Goal: Task Accomplishment & Management: Use online tool/utility

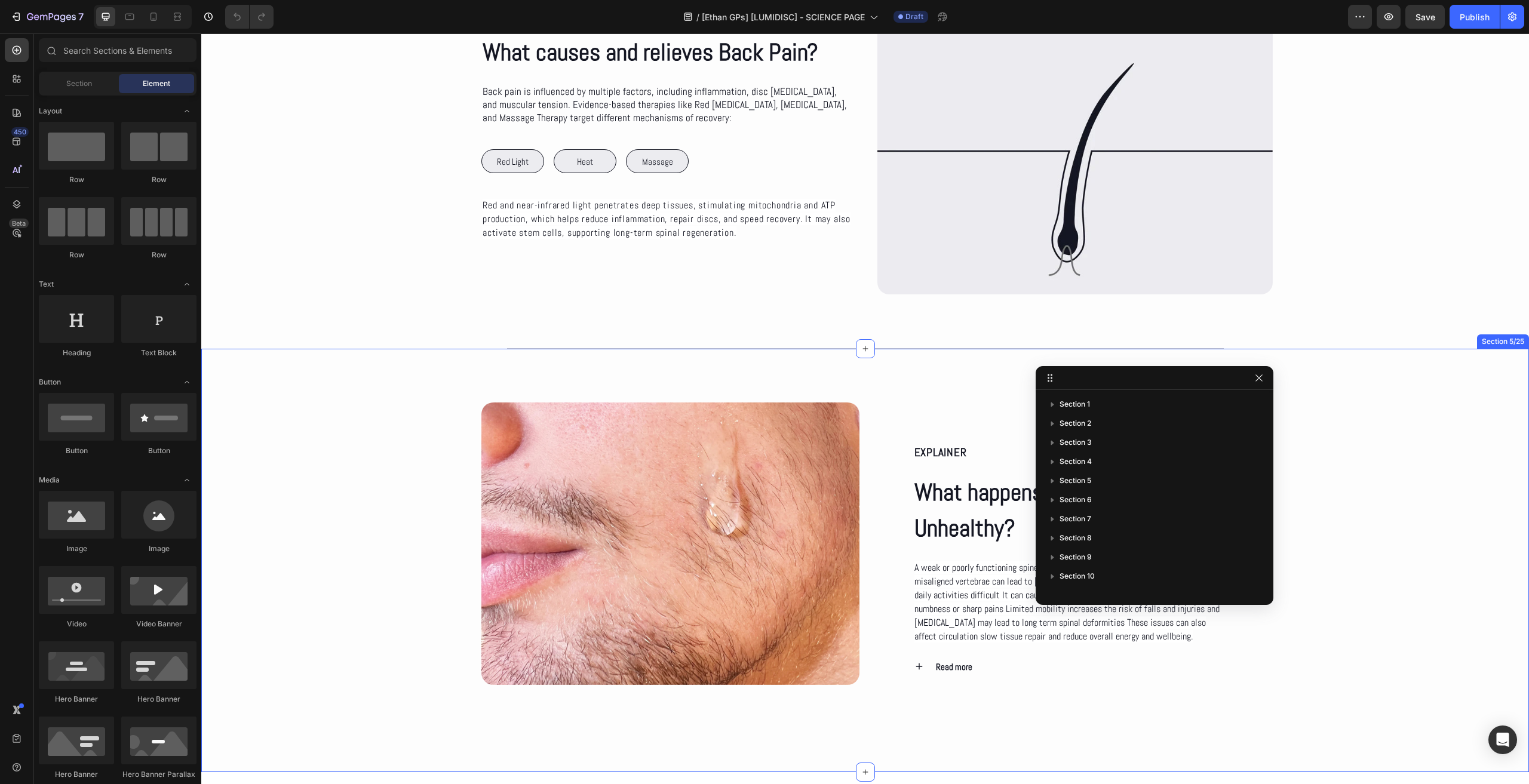
scroll to position [836, 0]
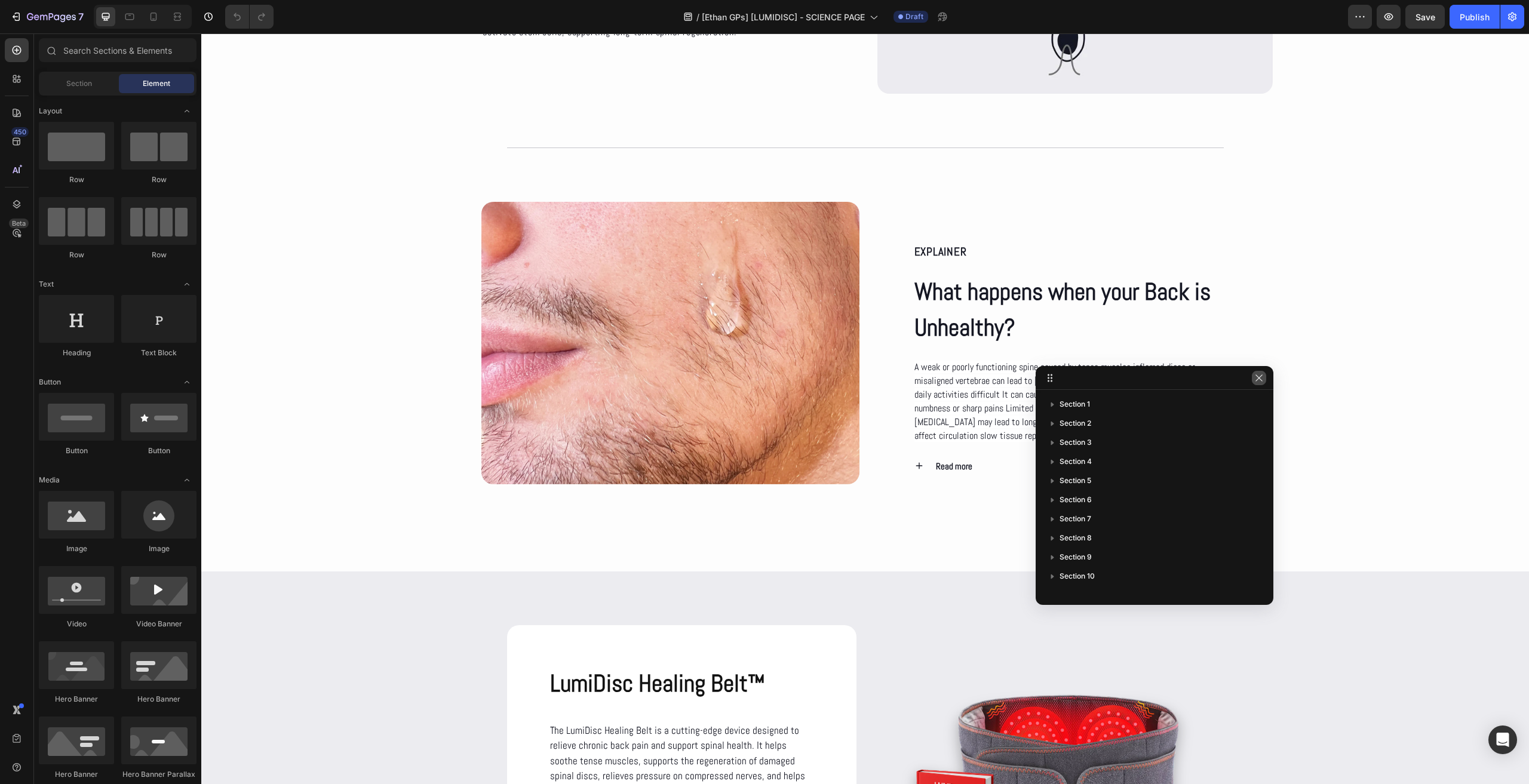
click at [1259, 384] on button "button" at bounding box center [1259, 378] width 14 height 14
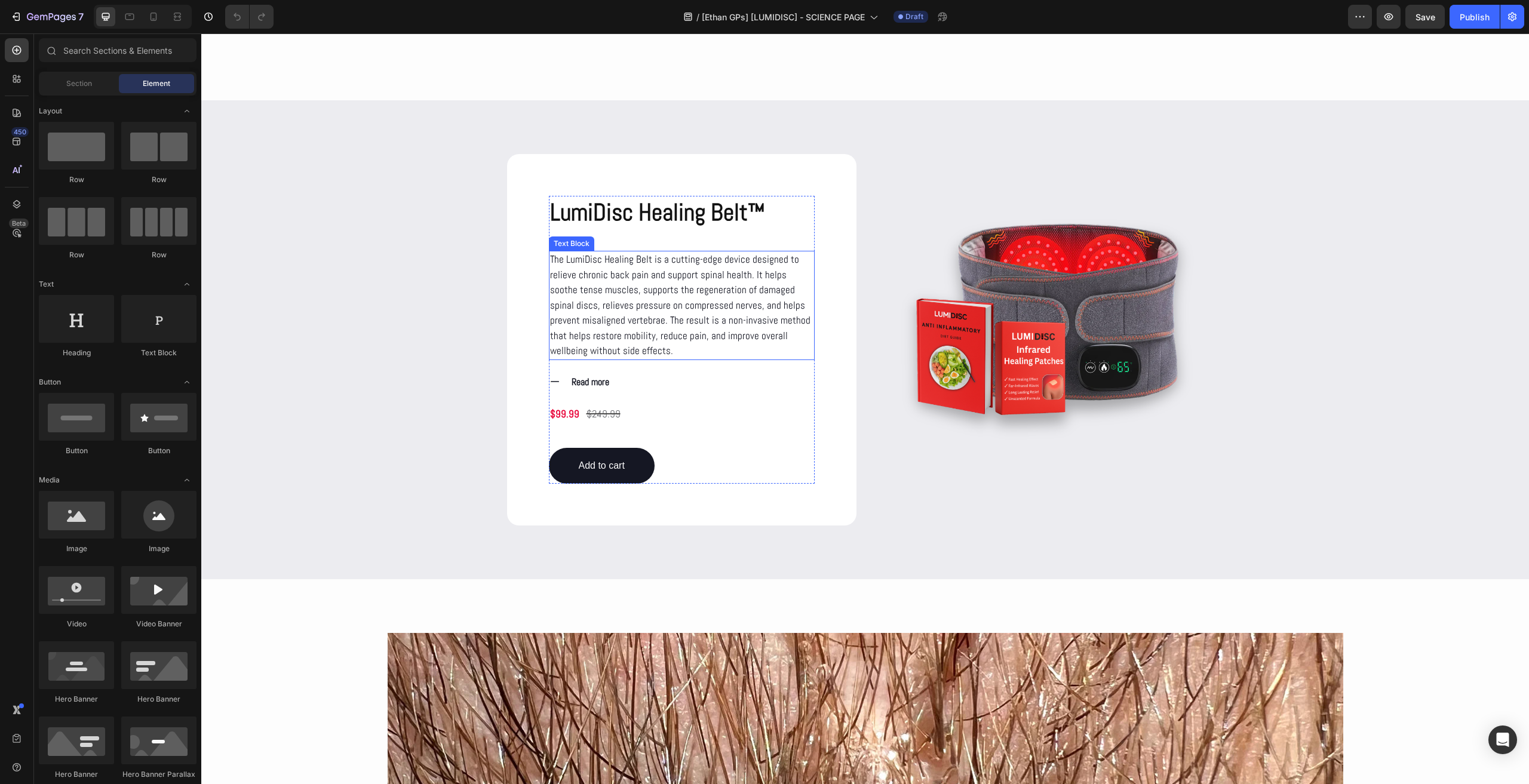
scroll to position [1194, 0]
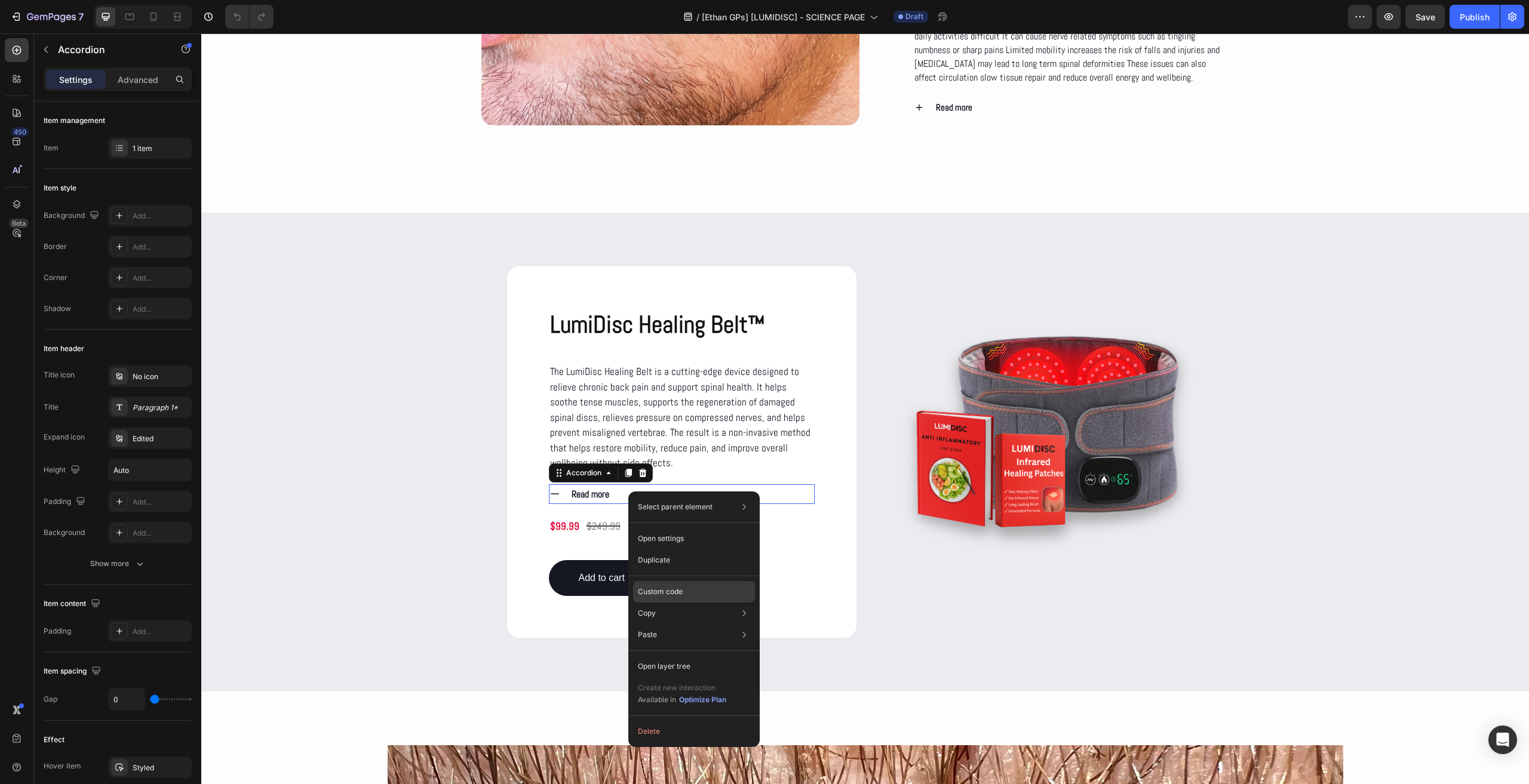
click at [721, 624] on div "Custom code" at bounding box center [694, 634] width 122 height 21
type input "100%"
type input "100"
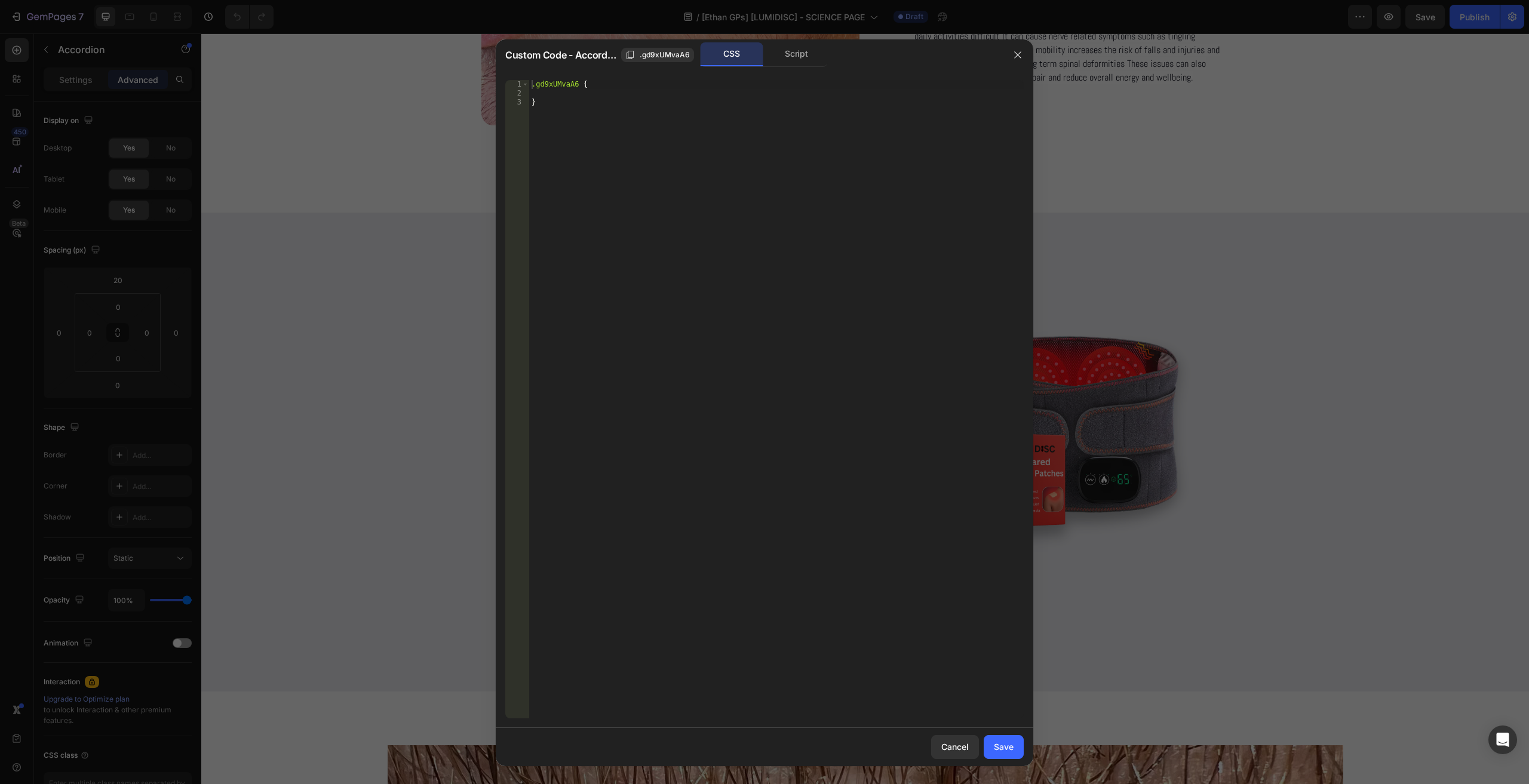
click at [773, 68] on div "Custom Code - Accordion .gd9xUMvaA6 CSS Script" at bounding box center [749, 54] width 506 height 31
click at [775, 68] on div "Custom Code - Accordion .gd9xUMvaA6 CSS Script" at bounding box center [749, 54] width 506 height 31
click at [776, 60] on div "Script" at bounding box center [797, 54] width 63 height 24
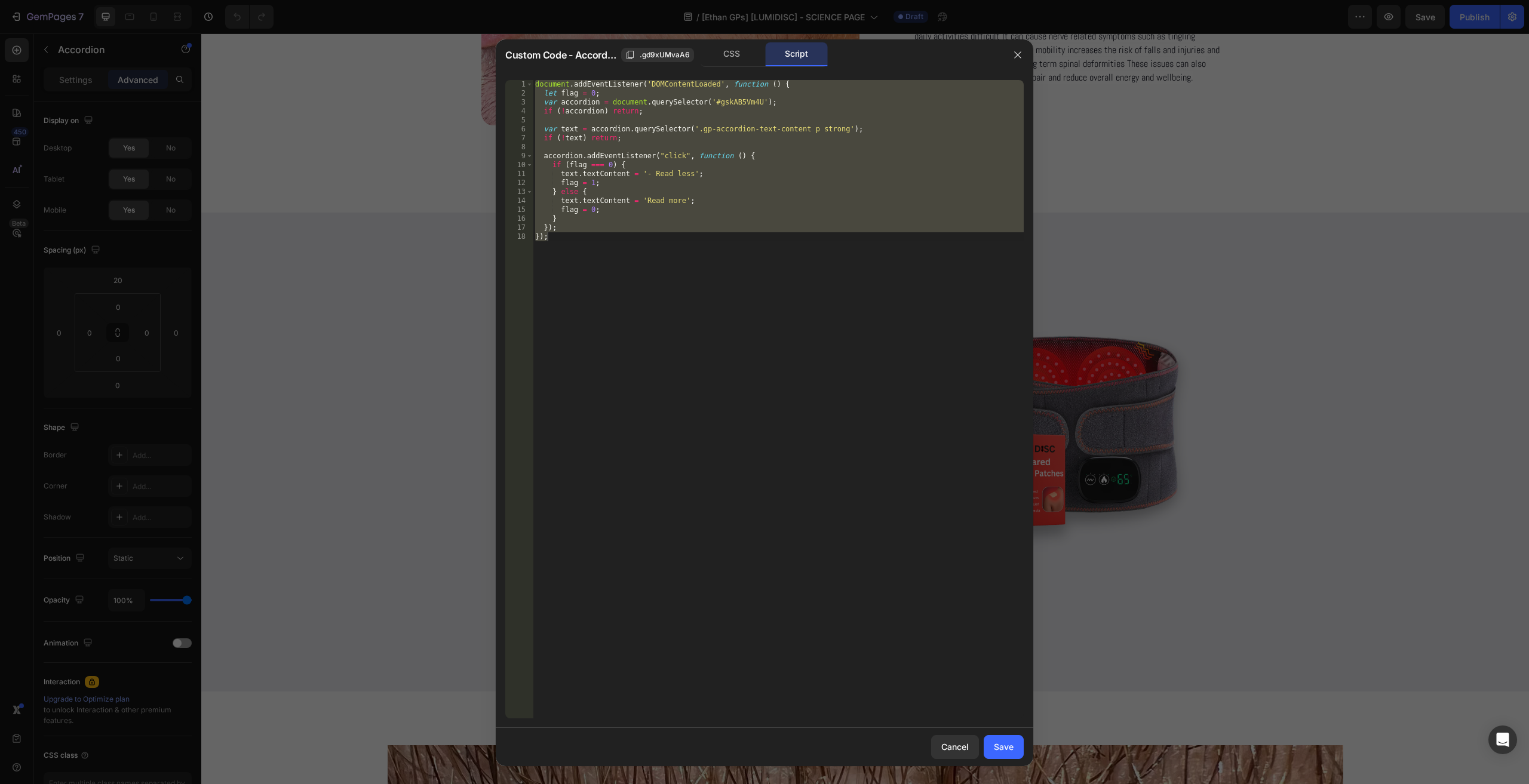
click at [671, 304] on div "document . addEventListener ( 'DOMContentLoaded' , function ( ) { let flag = 0 …" at bounding box center [778, 399] width 491 height 638
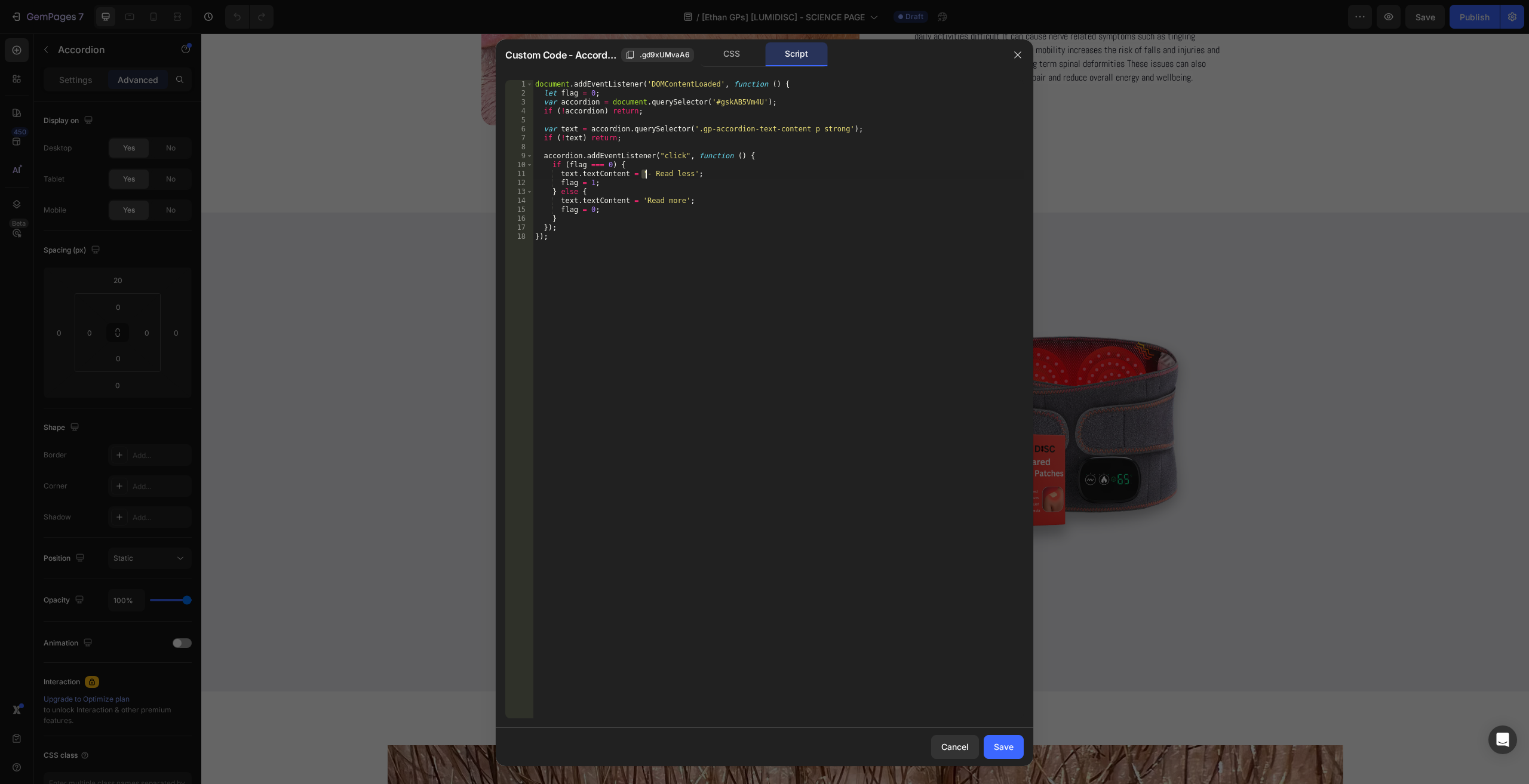
click at [650, 174] on div "document . addEventListener ( 'DOMContentLoaded' , function ( ) { let flag = 0 …" at bounding box center [778, 408] width 491 height 656
type textarea "text.textContent = 'Read less';"
click at [1011, 752] on div "Save" at bounding box center [1004, 746] width 20 height 13
type input "0"
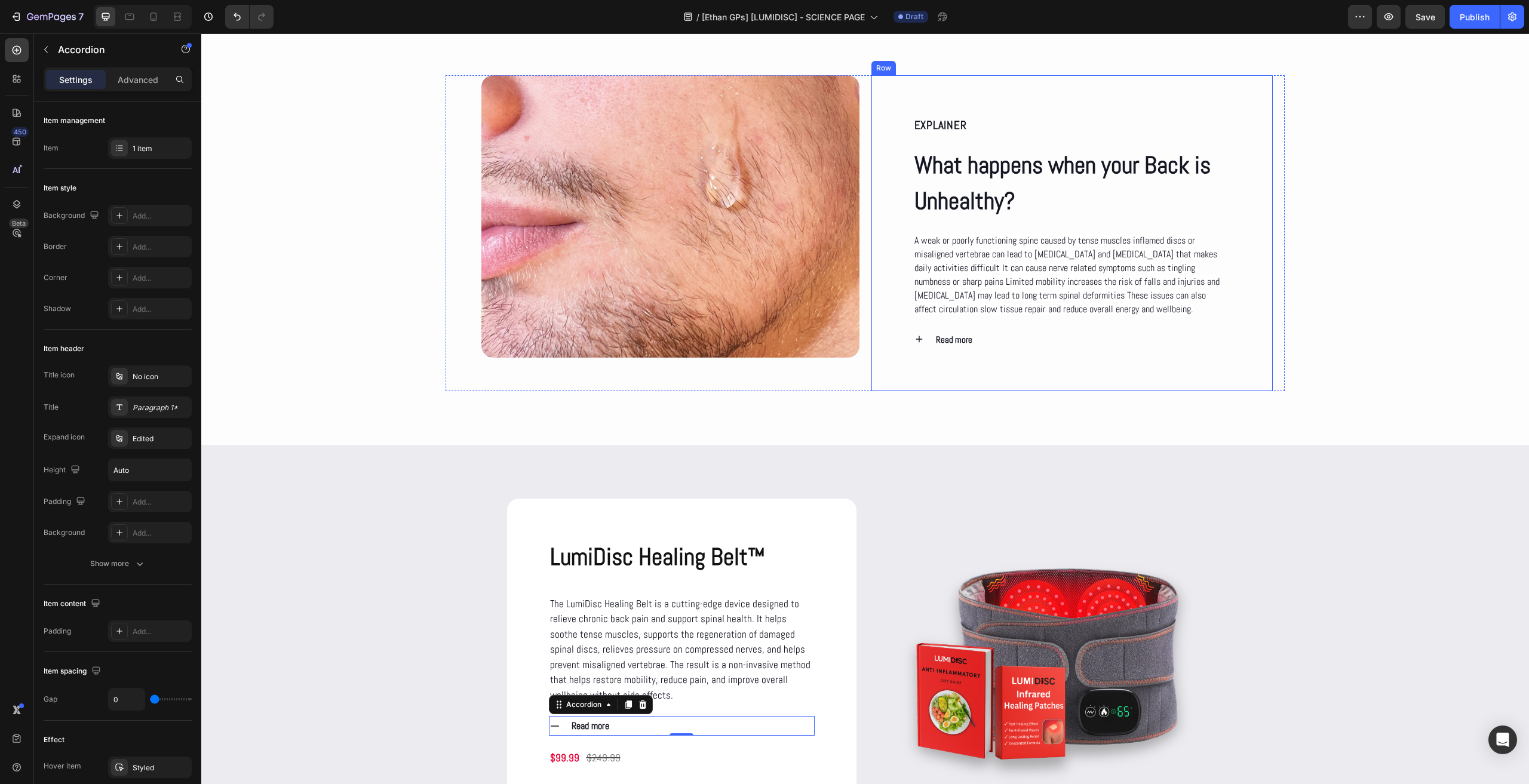
scroll to position [895, 0]
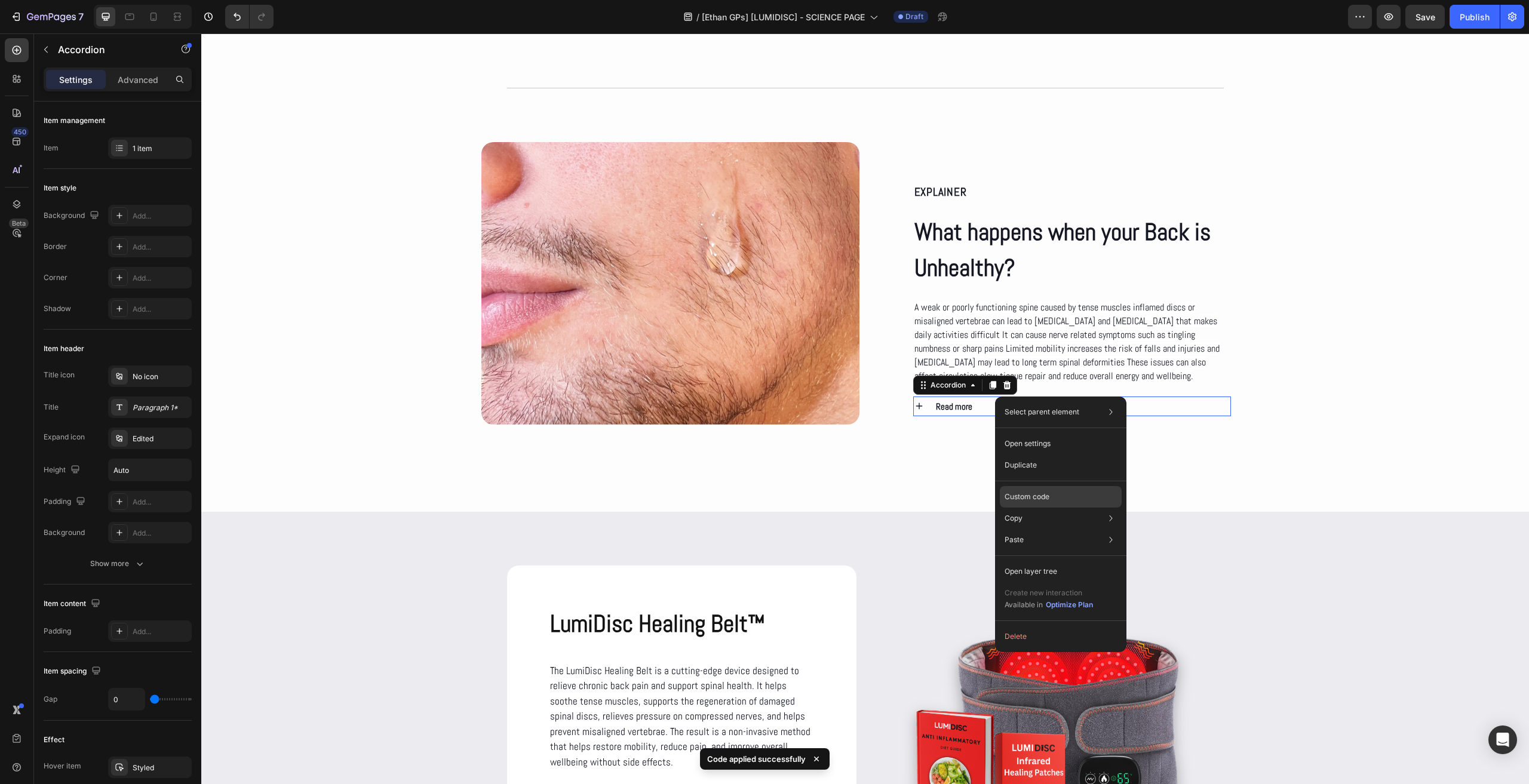
click at [1025, 499] on p "Custom code" at bounding box center [1026, 497] width 45 height 11
type input "100%"
type input "100"
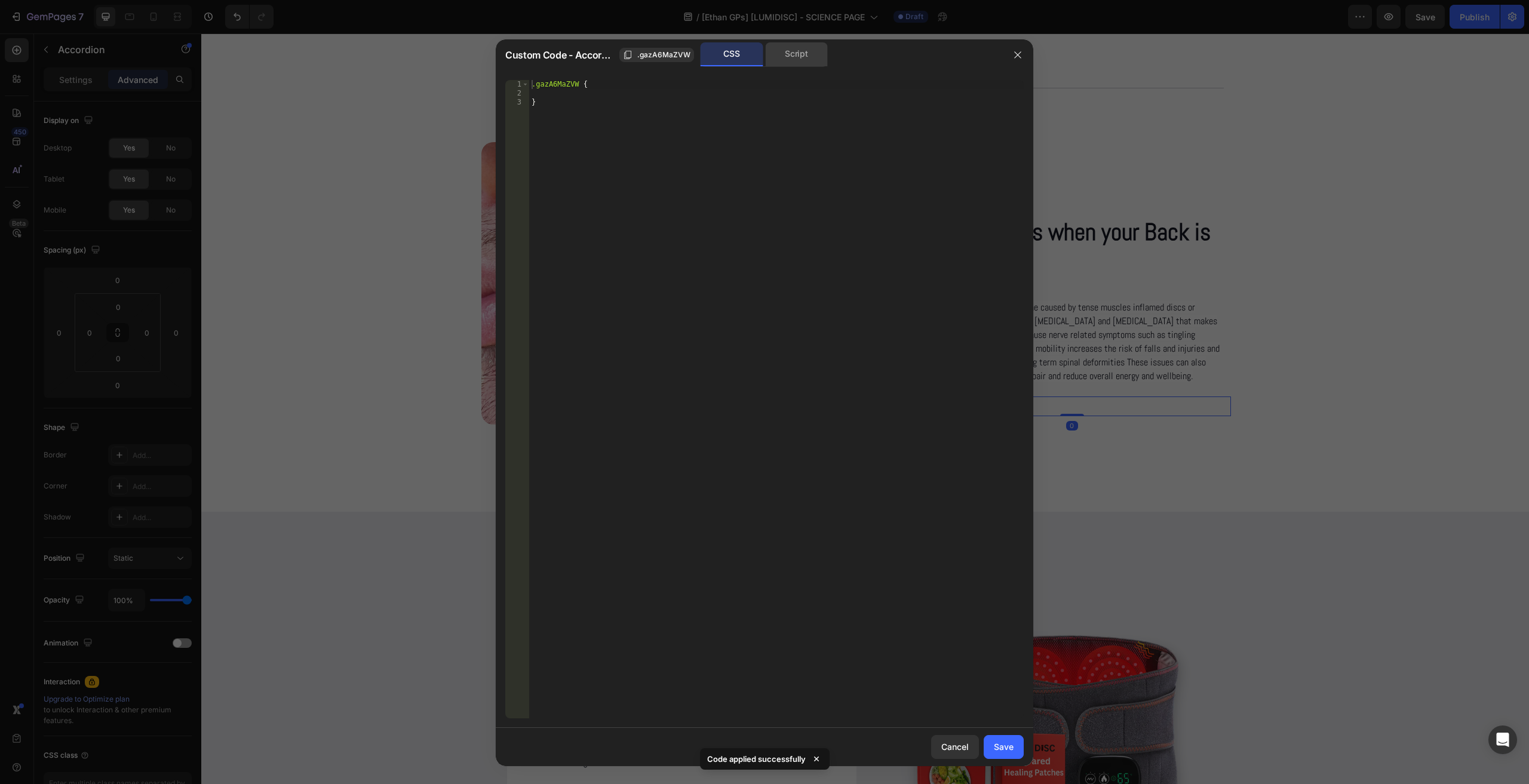
click at [790, 59] on div "Script" at bounding box center [797, 54] width 63 height 24
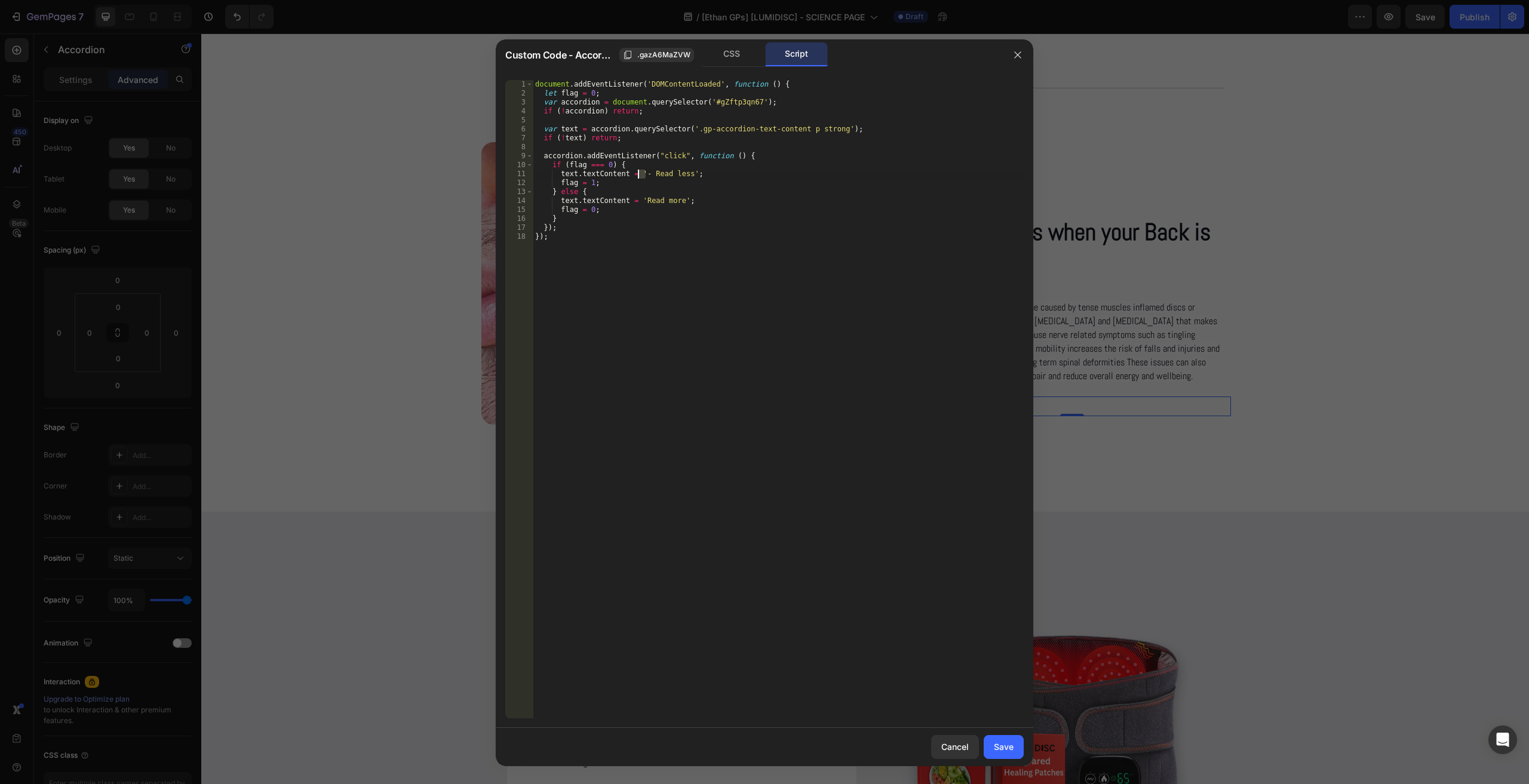
type textarea "text.textContent = 'Read less';"
click at [1004, 742] on div "Save" at bounding box center [1004, 746] width 20 height 13
type input "0"
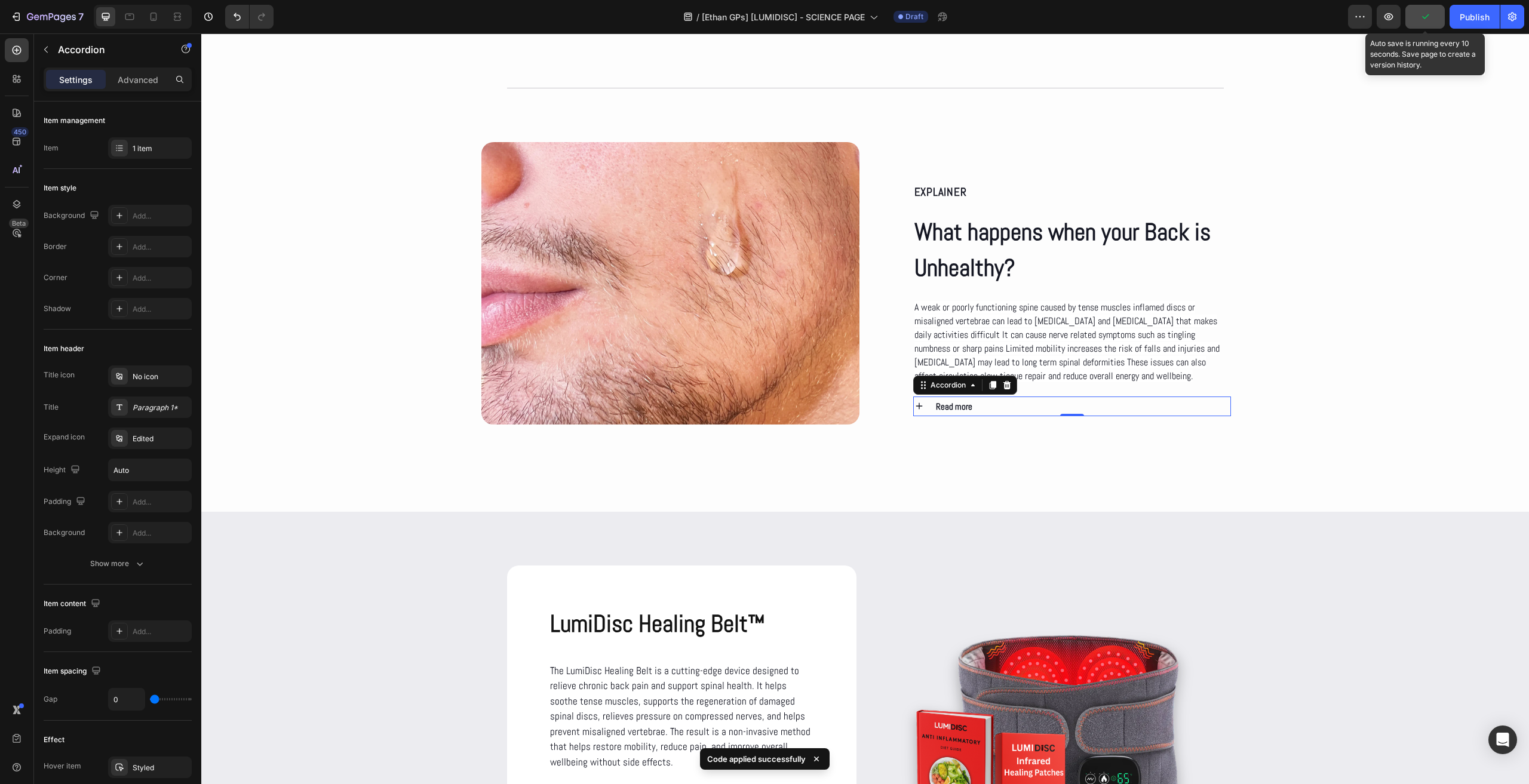
click at [1425, 13] on icon "button" at bounding box center [1425, 17] width 12 height 12
click at [1428, 20] on span "Save" at bounding box center [1425, 17] width 20 height 10
